Goal: Information Seeking & Learning: Learn about a topic

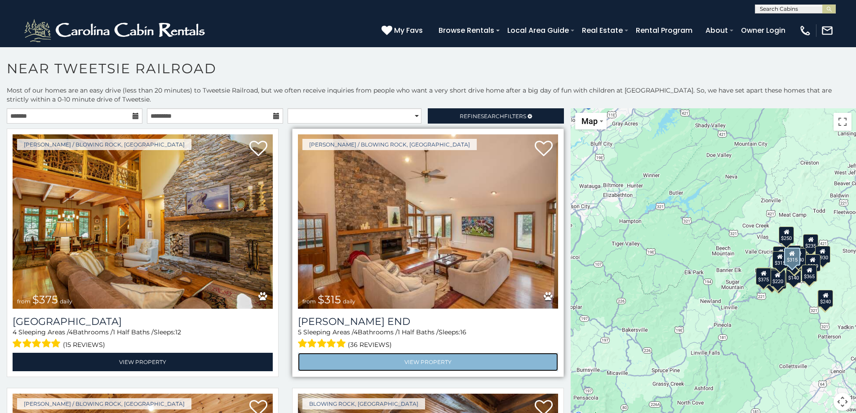
click at [415, 361] on link "View Property" at bounding box center [428, 362] width 260 height 18
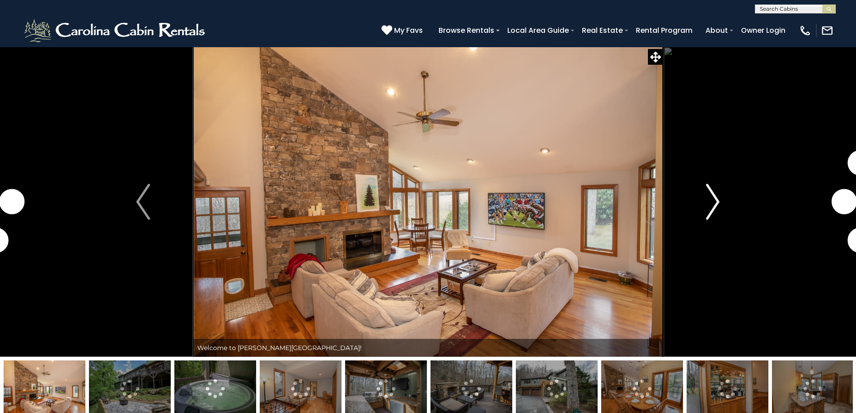
click at [715, 199] on img "Next" at bounding box center [712, 202] width 13 height 36
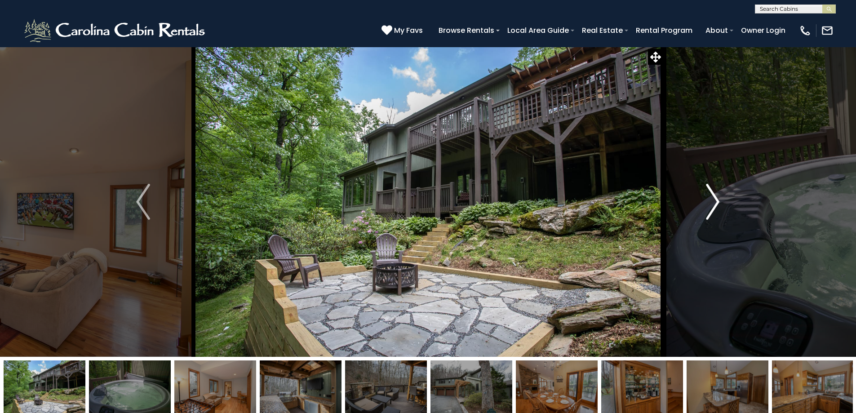
click at [696, 201] on button "Next" at bounding box center [712, 202] width 99 height 310
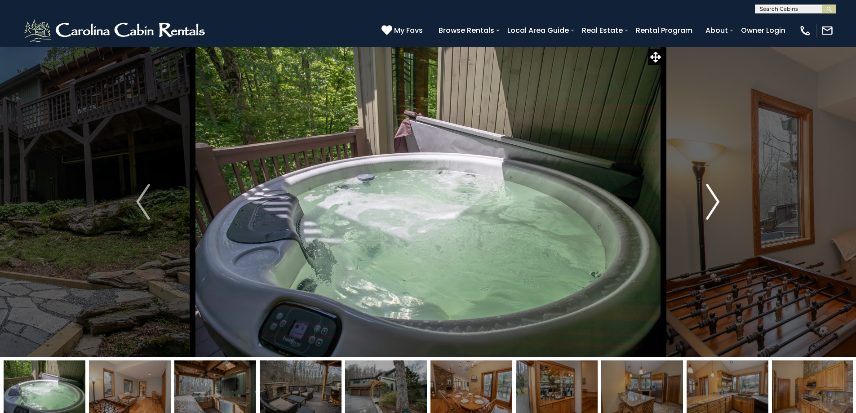
click at [696, 201] on button "Next" at bounding box center [712, 202] width 99 height 310
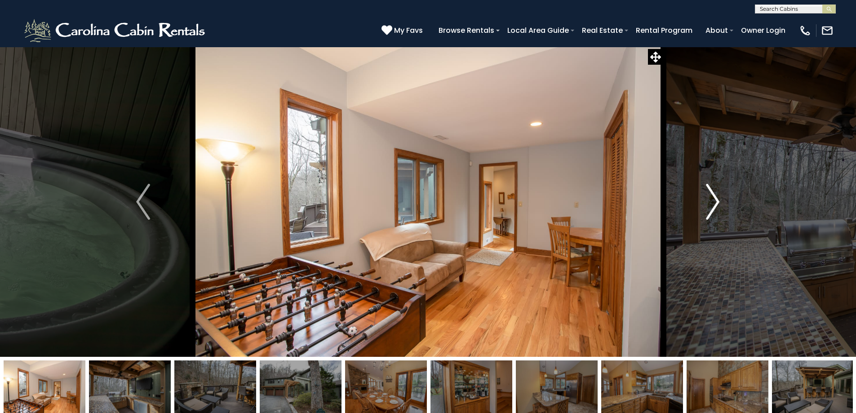
click at [696, 201] on button "Next" at bounding box center [712, 202] width 99 height 310
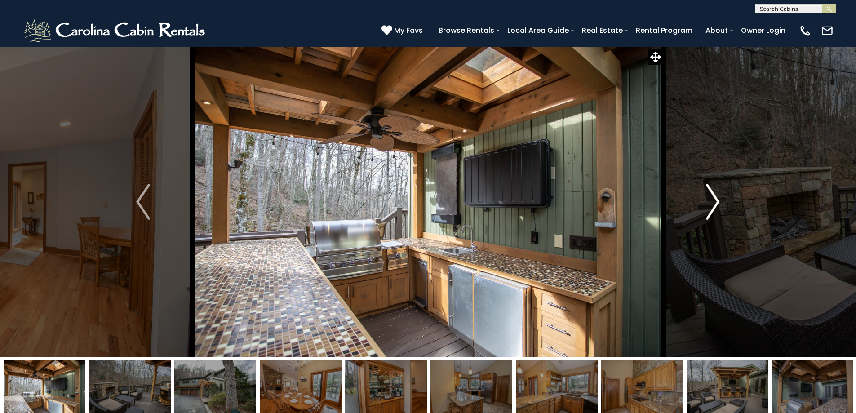
click at [696, 202] on button "Next" at bounding box center [712, 202] width 99 height 310
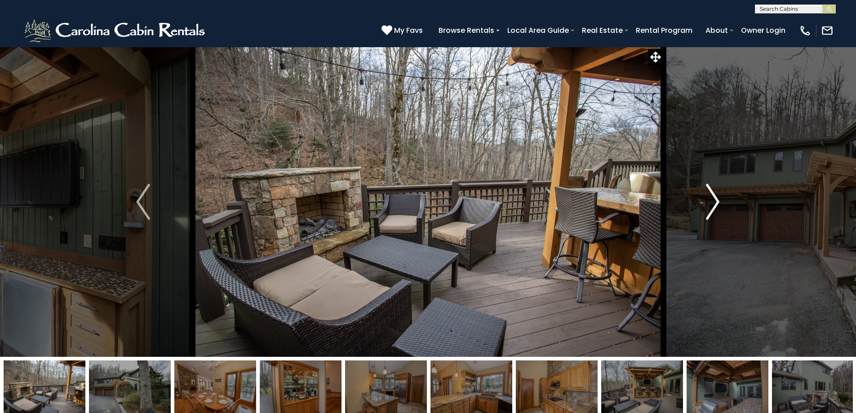
click at [696, 202] on button "Next" at bounding box center [712, 202] width 99 height 310
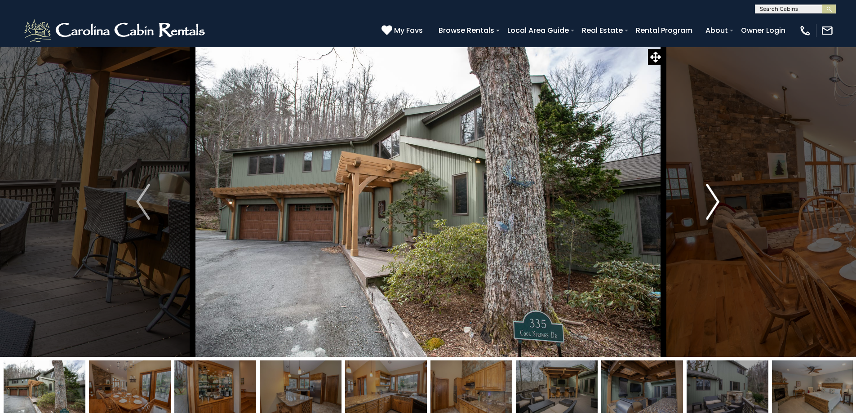
click at [696, 202] on button "Next" at bounding box center [712, 202] width 99 height 310
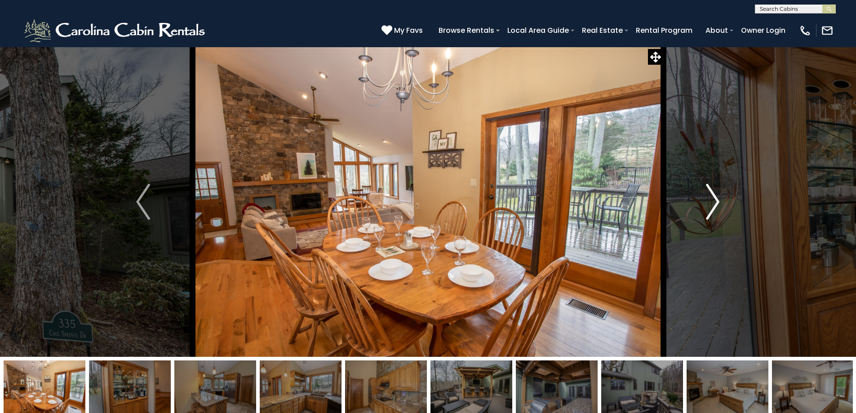
click at [695, 202] on button "Next" at bounding box center [712, 202] width 99 height 310
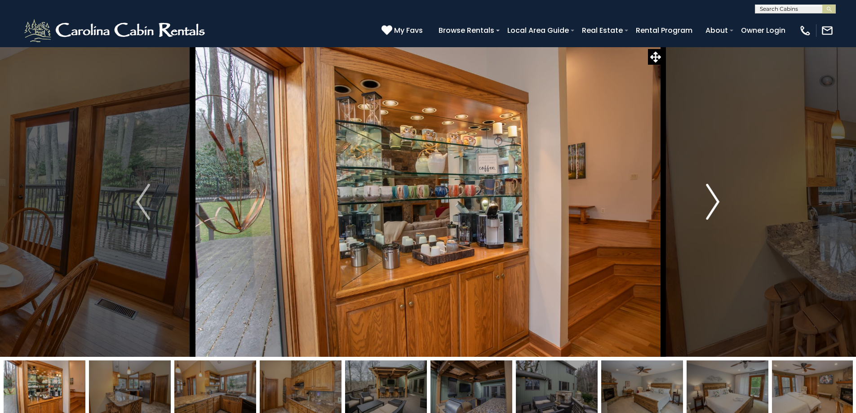
click at [695, 202] on button "Next" at bounding box center [712, 202] width 99 height 310
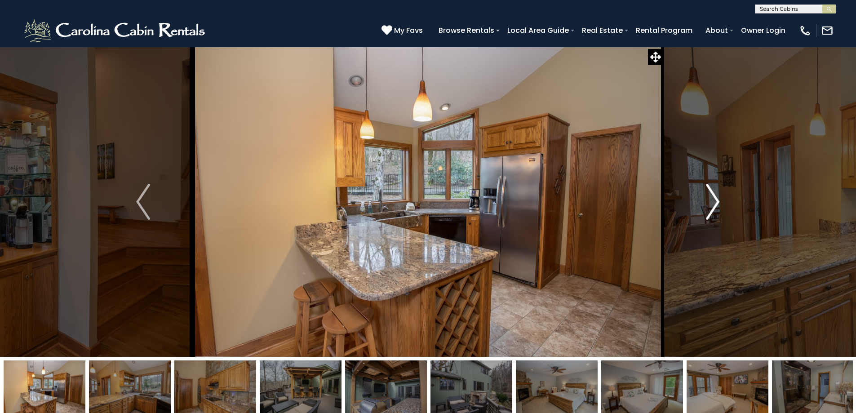
click at [695, 202] on button "Next" at bounding box center [712, 202] width 99 height 310
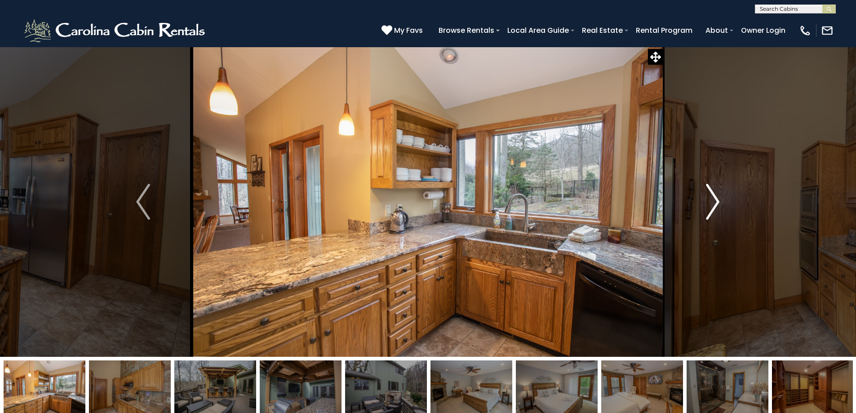
click at [695, 202] on button "Next" at bounding box center [712, 202] width 99 height 310
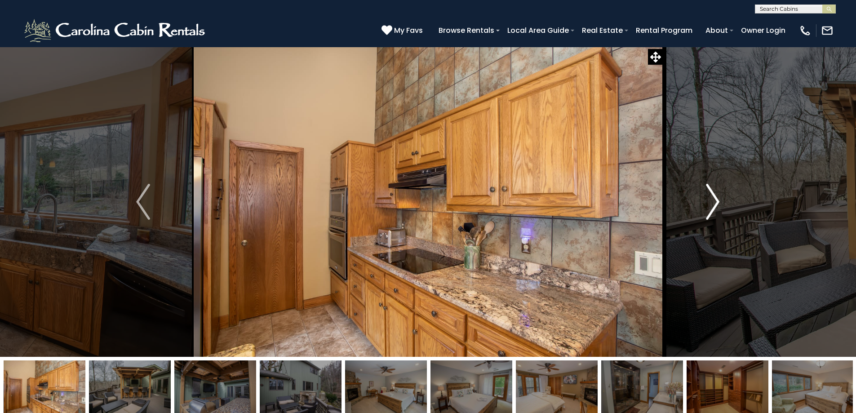
click at [695, 202] on button "Next" at bounding box center [712, 202] width 99 height 310
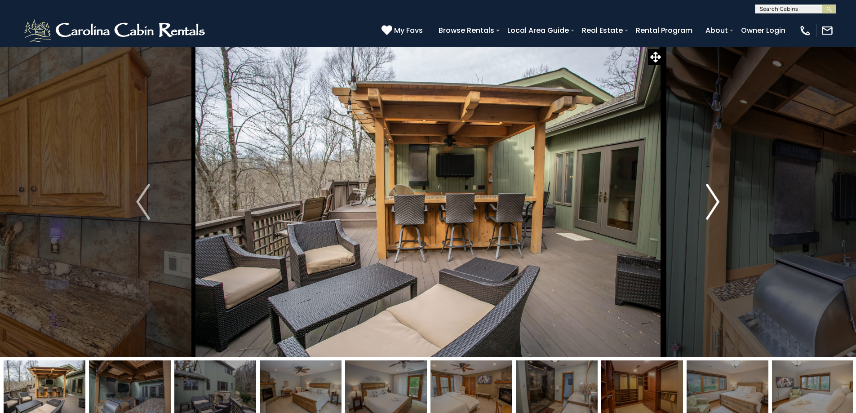
click at [694, 202] on button "Next" at bounding box center [712, 202] width 99 height 310
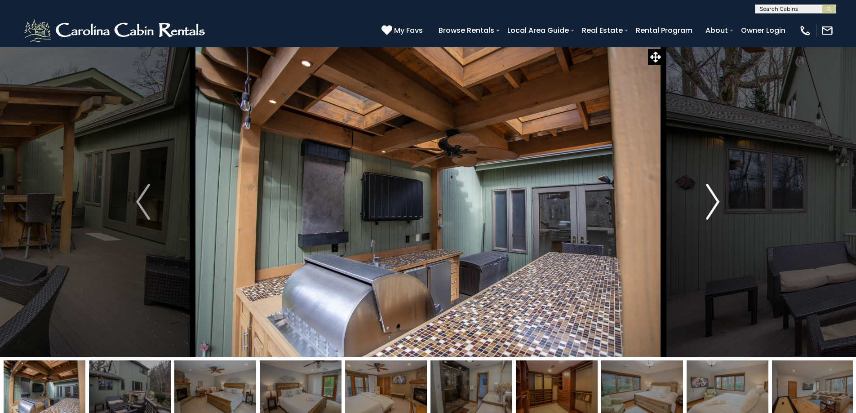
click at [694, 202] on button "Next" at bounding box center [712, 202] width 99 height 310
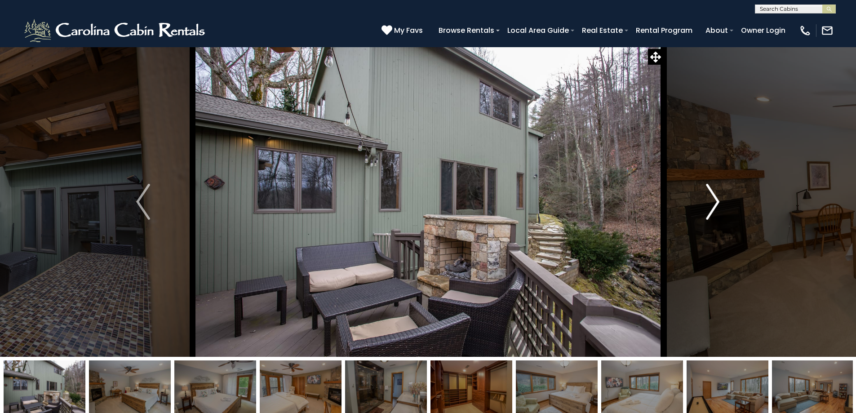
click at [694, 202] on button "Next" at bounding box center [712, 202] width 99 height 310
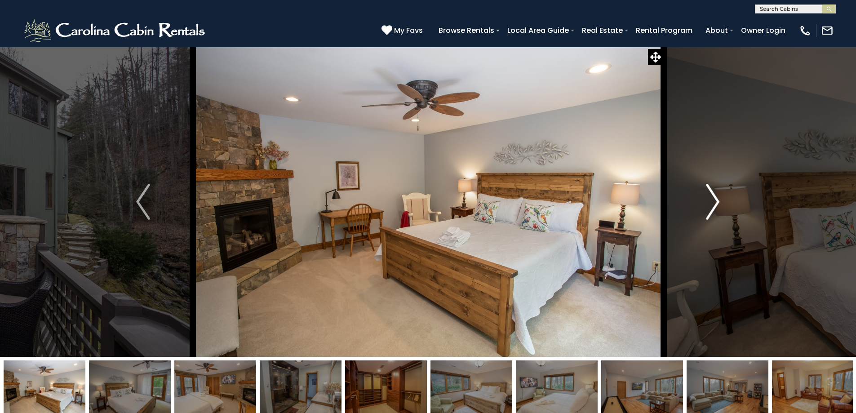
click at [691, 201] on button "Next" at bounding box center [712, 202] width 99 height 310
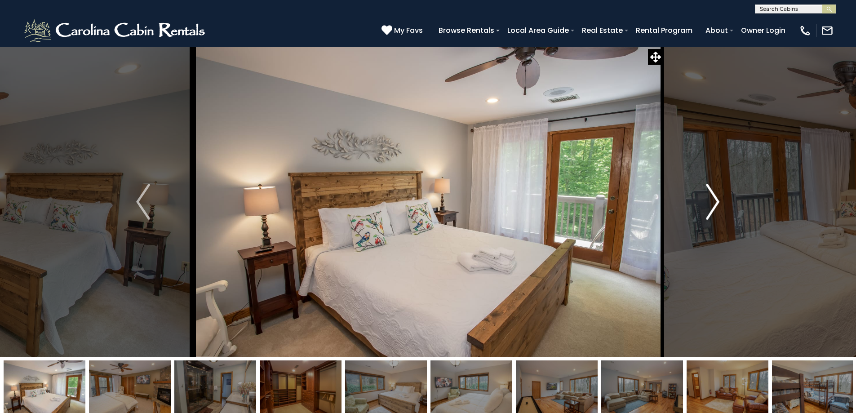
click at [697, 195] on button "Next" at bounding box center [712, 202] width 99 height 310
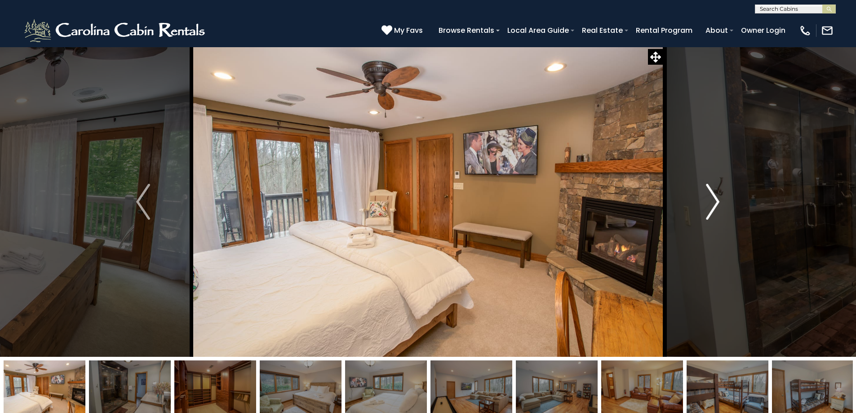
click at [698, 197] on button "Next" at bounding box center [712, 202] width 99 height 310
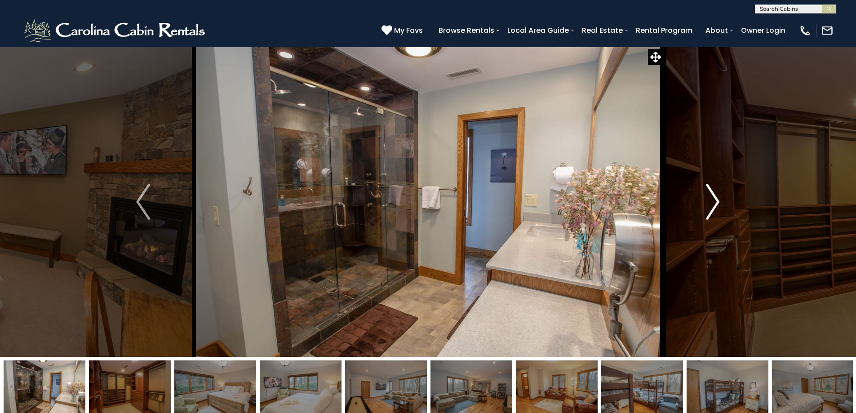
click at [698, 197] on button "Next" at bounding box center [712, 202] width 99 height 310
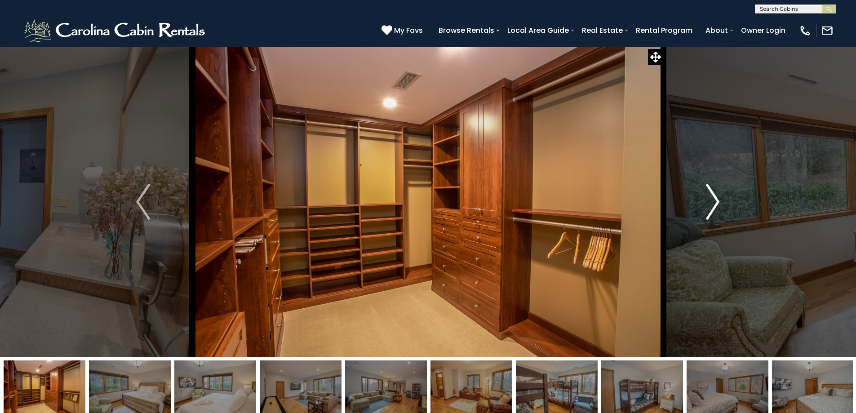
click at [698, 197] on button "Next" at bounding box center [712, 202] width 99 height 310
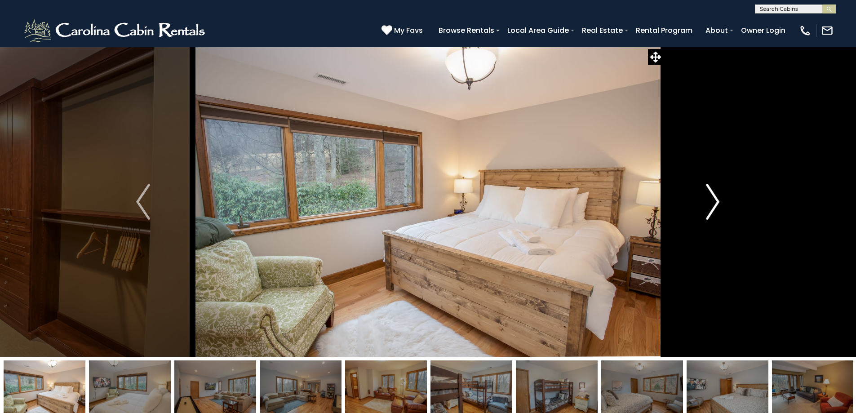
click at [697, 197] on button "Next" at bounding box center [712, 202] width 99 height 310
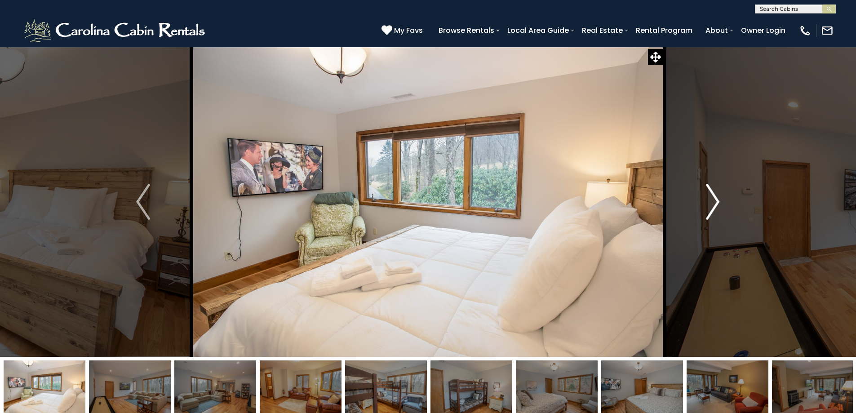
click at [697, 197] on button "Next" at bounding box center [712, 202] width 99 height 310
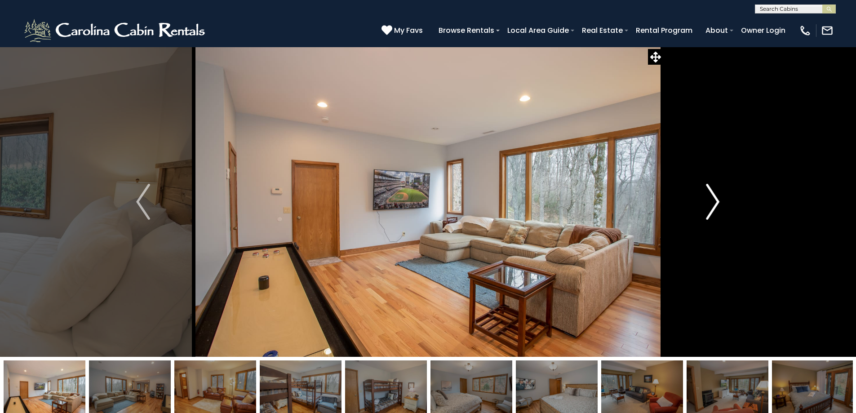
click at [697, 197] on button "Next" at bounding box center [712, 202] width 99 height 310
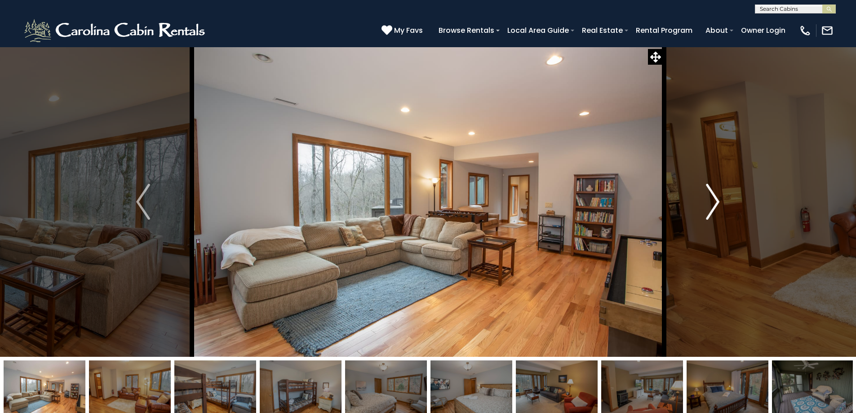
click at [697, 197] on button "Next" at bounding box center [712, 202] width 99 height 310
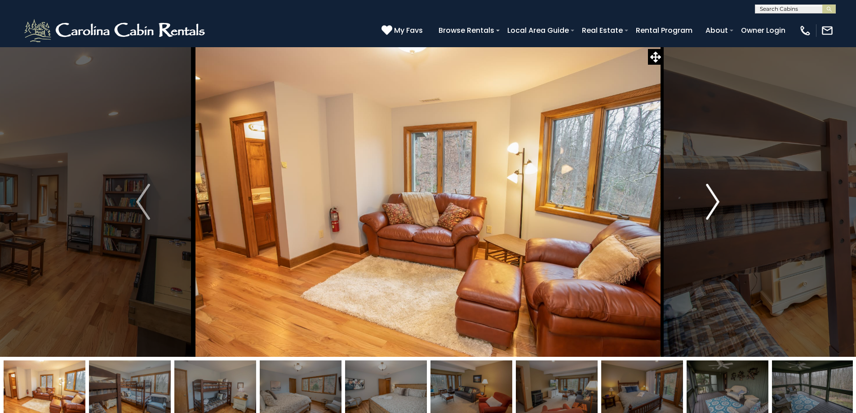
click at [697, 197] on button "Next" at bounding box center [712, 202] width 99 height 310
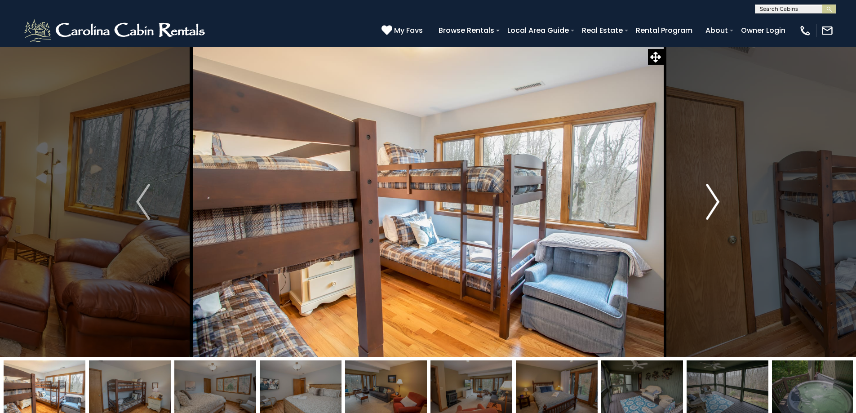
click at [685, 200] on button "Next" at bounding box center [712, 202] width 99 height 310
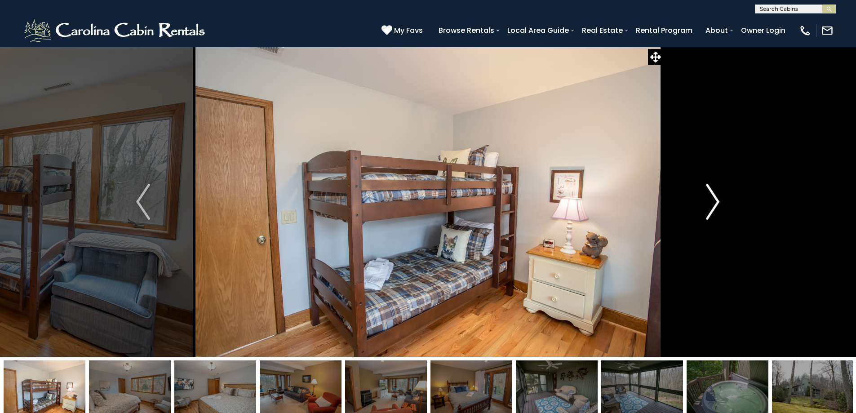
click at [693, 203] on button "Next" at bounding box center [712, 202] width 99 height 310
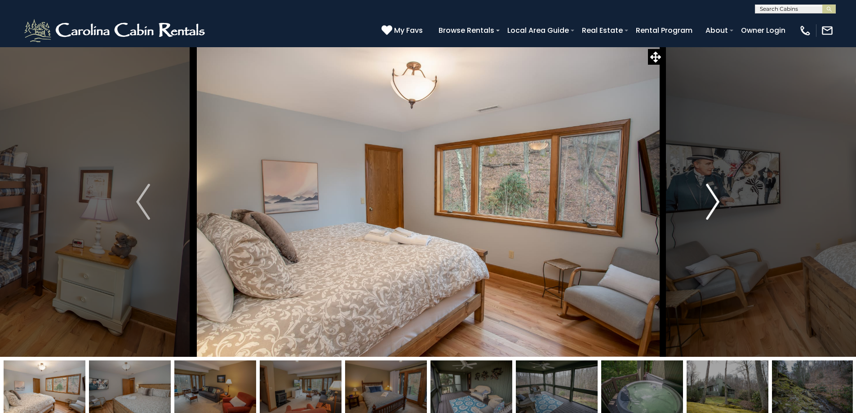
click at [690, 202] on button "Next" at bounding box center [712, 202] width 99 height 310
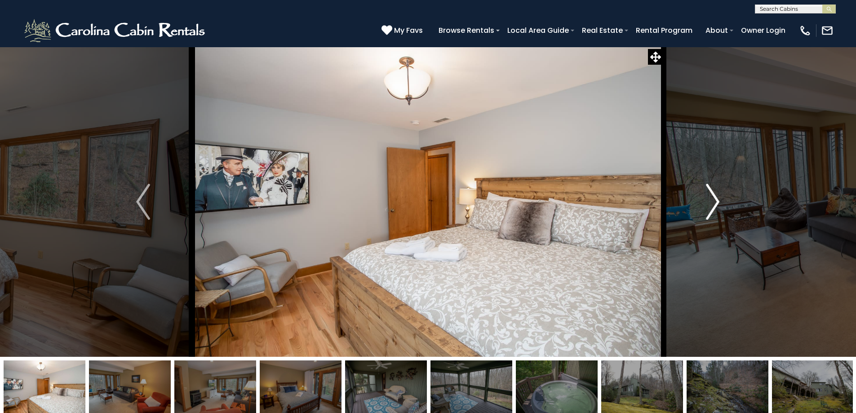
click at [689, 204] on button "Next" at bounding box center [712, 202] width 99 height 310
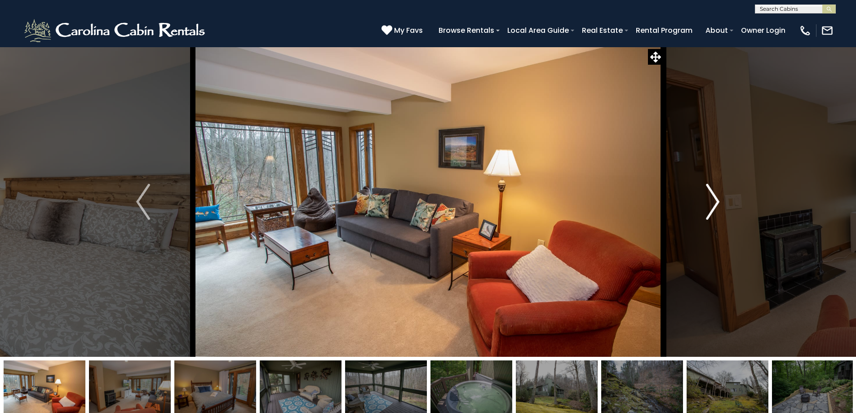
click at [689, 204] on button "Next" at bounding box center [712, 202] width 99 height 310
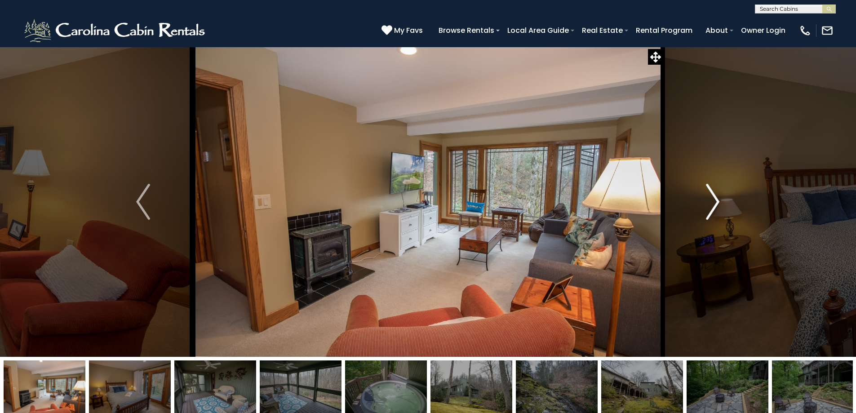
click at [687, 205] on button "Next" at bounding box center [712, 202] width 99 height 310
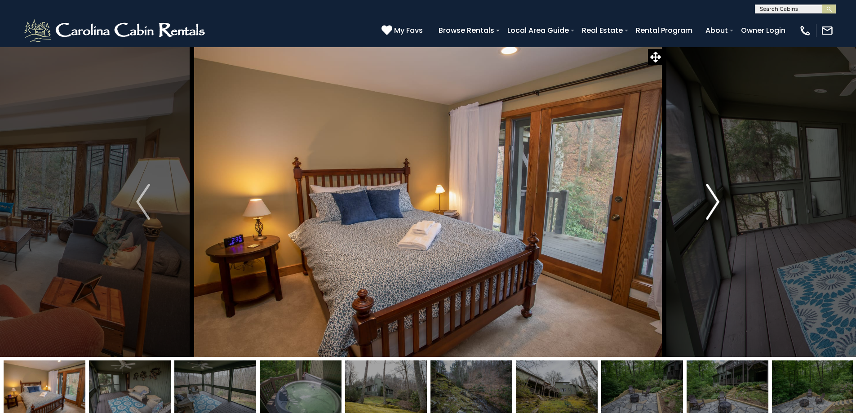
click at [687, 205] on button "Next" at bounding box center [712, 202] width 99 height 310
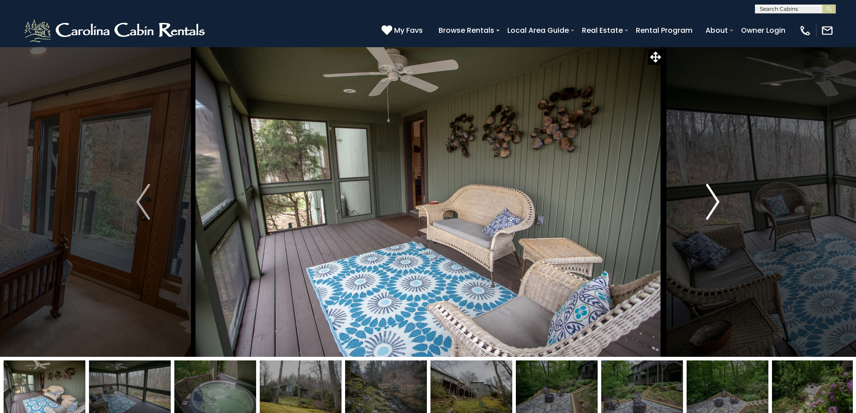
click at [687, 205] on button "Next" at bounding box center [712, 202] width 99 height 310
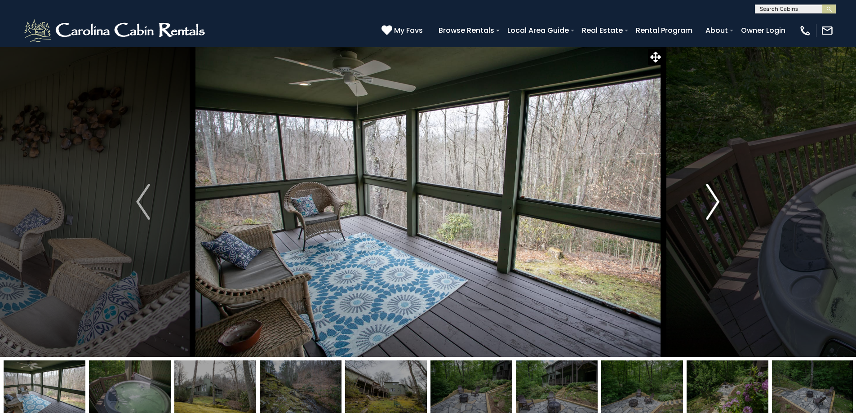
click at [686, 205] on button "Next" at bounding box center [712, 202] width 99 height 310
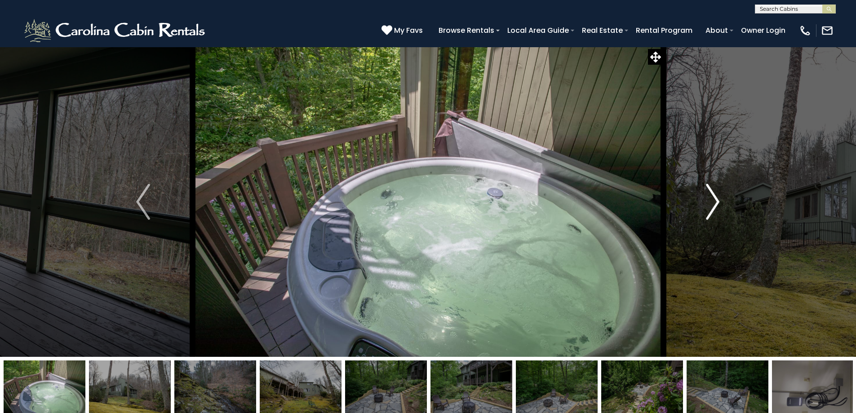
click at [685, 205] on button "Next" at bounding box center [712, 202] width 99 height 310
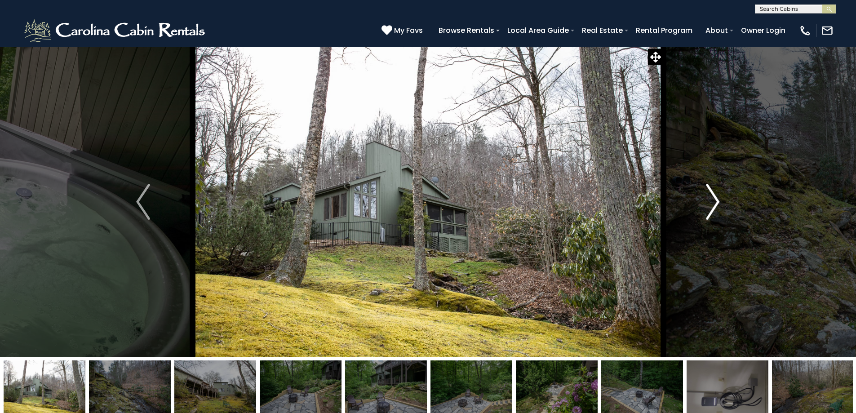
click at [685, 205] on button "Next" at bounding box center [712, 202] width 99 height 310
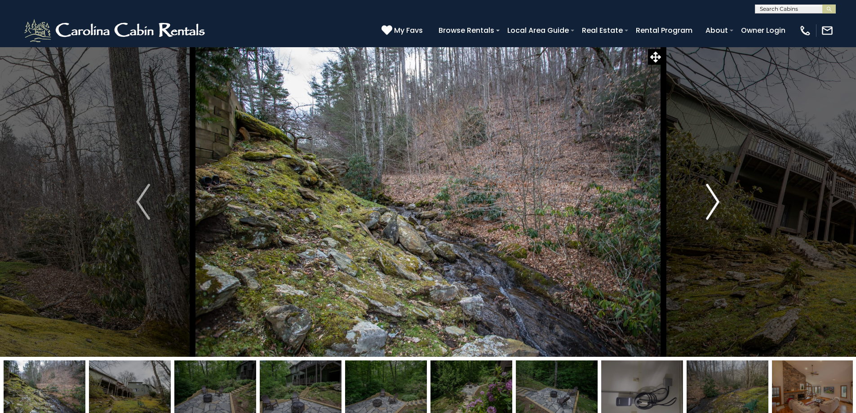
click at [683, 204] on button "Next" at bounding box center [712, 202] width 99 height 310
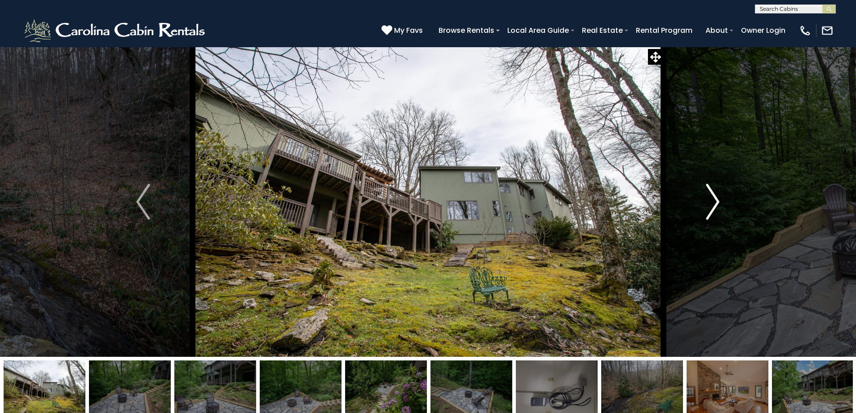
click at [683, 204] on button "Next" at bounding box center [712, 202] width 99 height 310
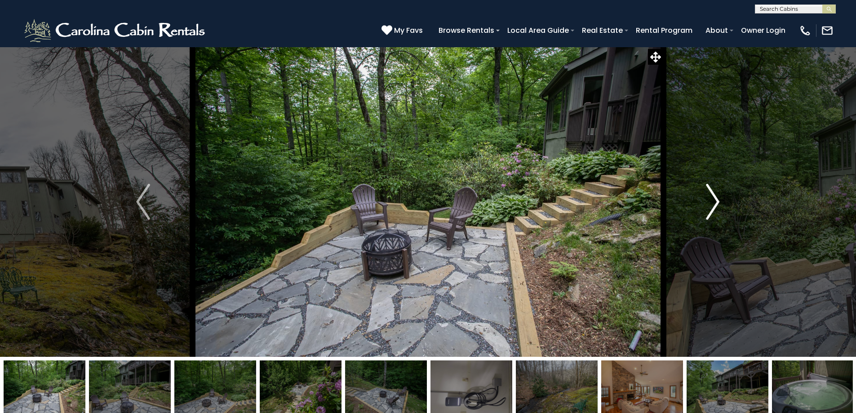
click at [677, 204] on button "Next" at bounding box center [712, 202] width 99 height 310
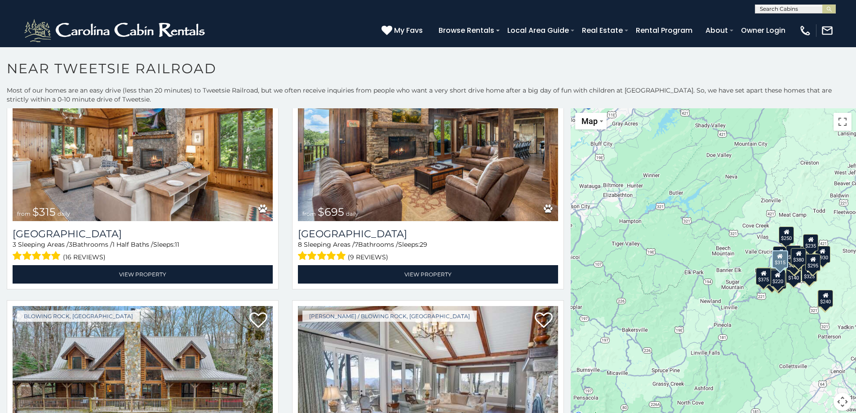
scroll to position [270, 0]
